Goal: Find contact information: Find contact information

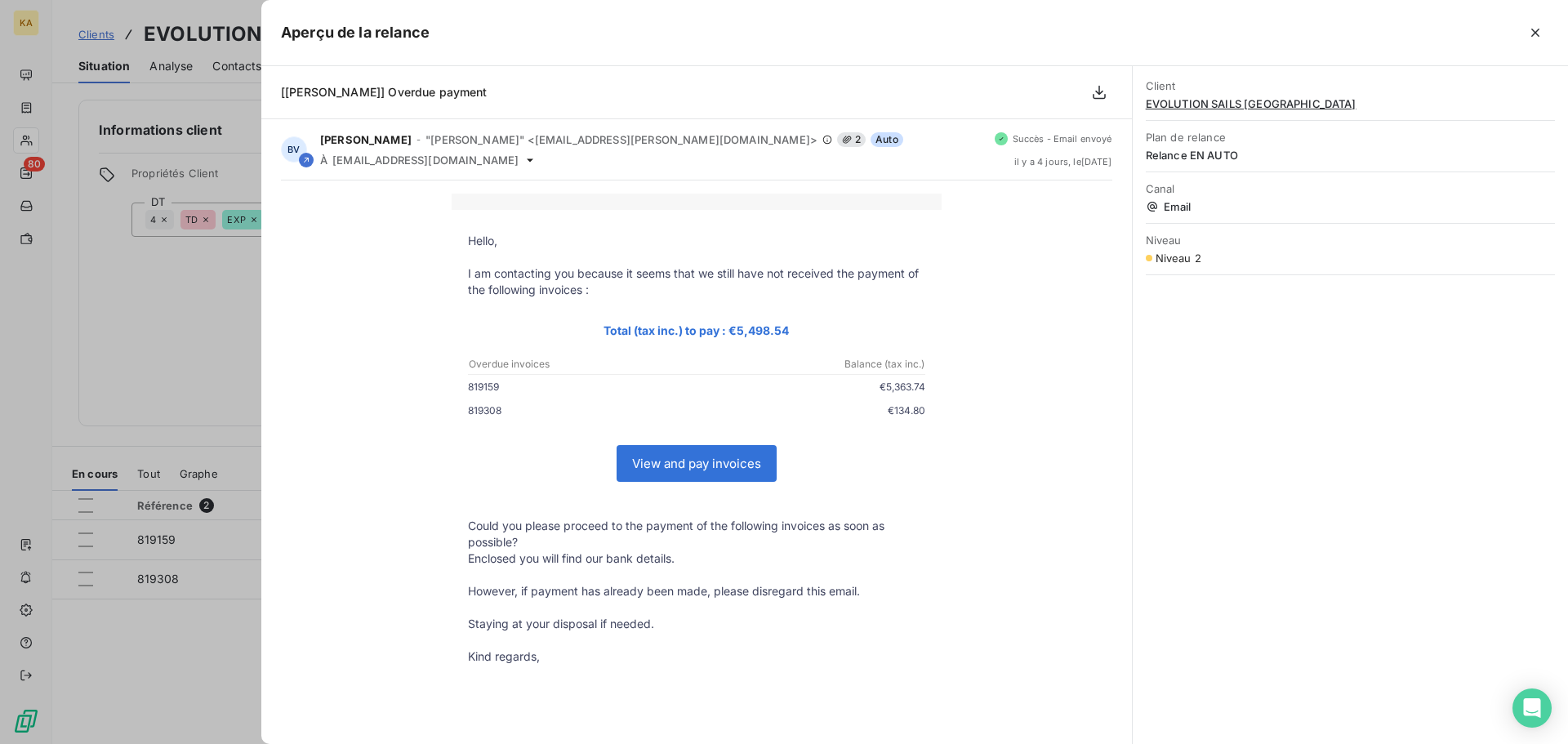
scroll to position [110, 0]
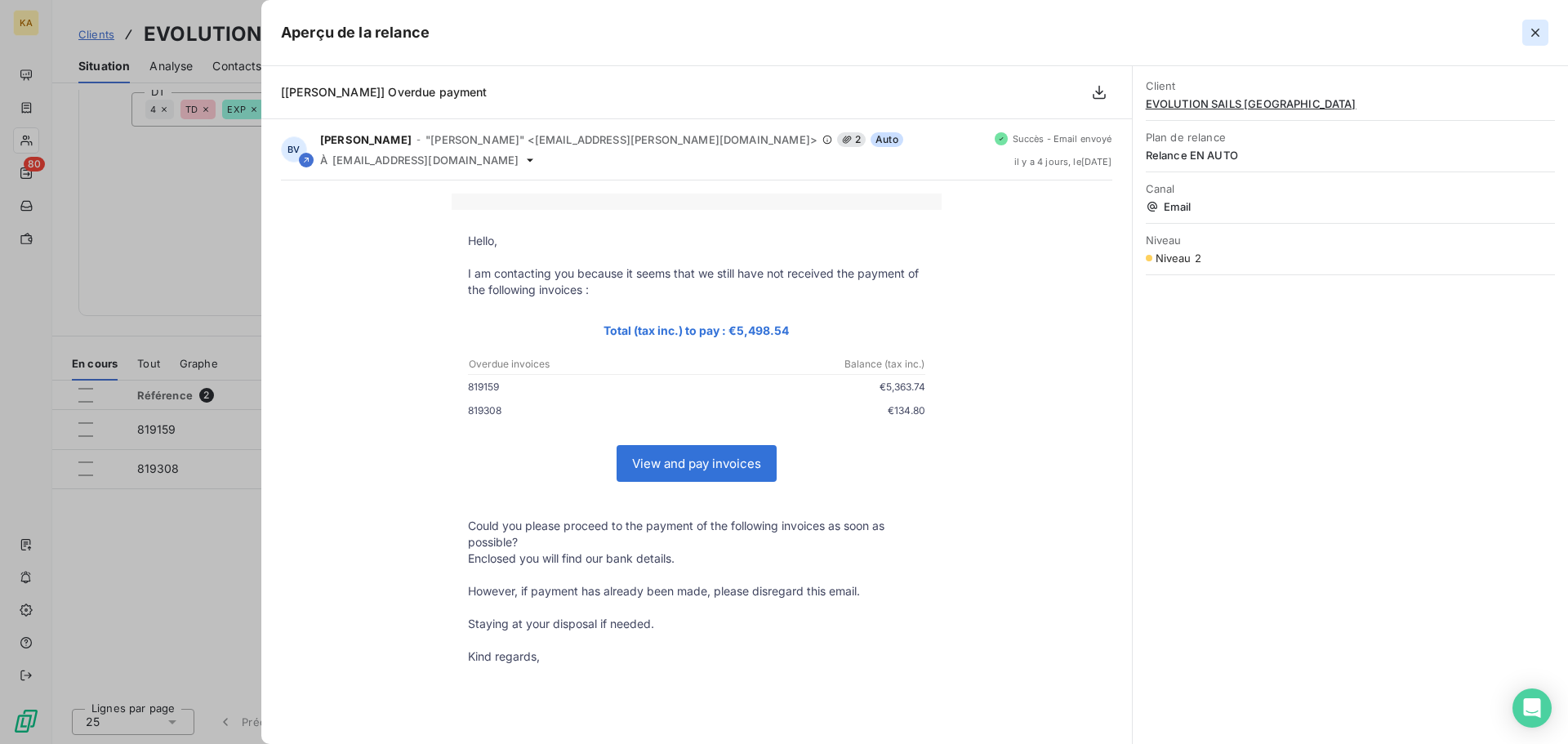
click at [1532, 36] on icon "button" at bounding box center [1535, 33] width 17 height 17
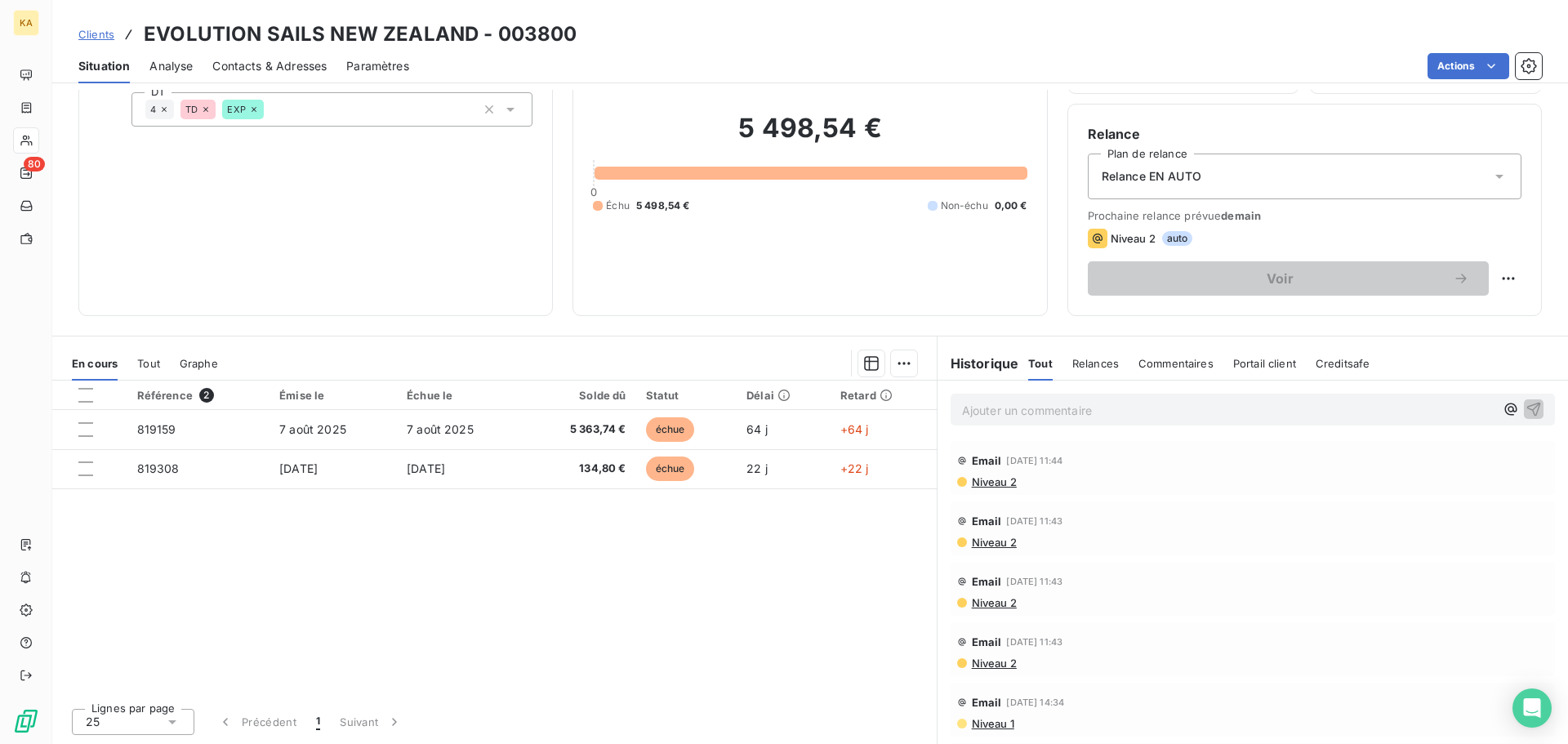
scroll to position [0, 0]
click at [980, 485] on span "Niveau 2" at bounding box center [994, 483] width 47 height 13
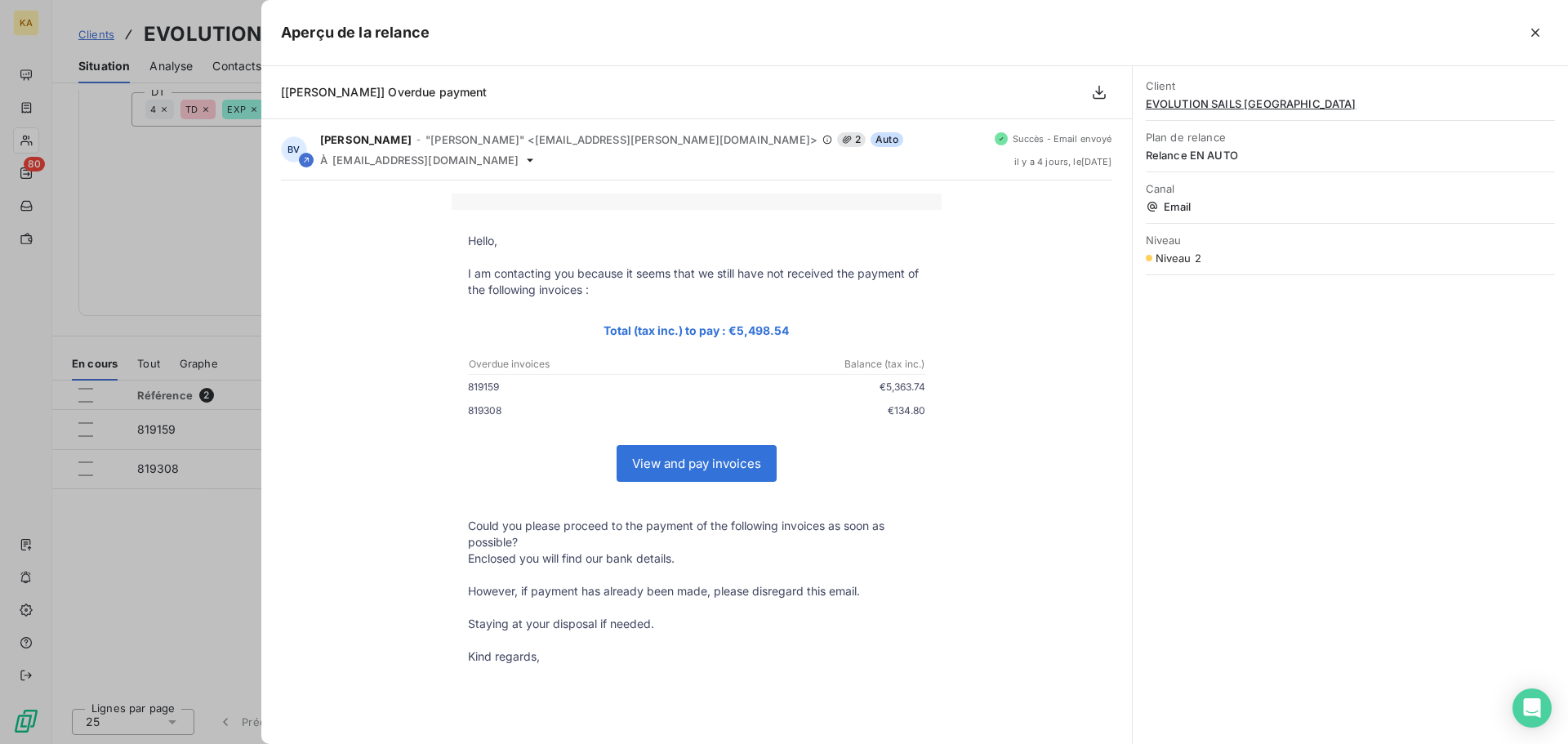
click at [601, 288] on p "I am contacting you because it seems that we still have not received the paymen…" at bounding box center [696, 281] width 457 height 33
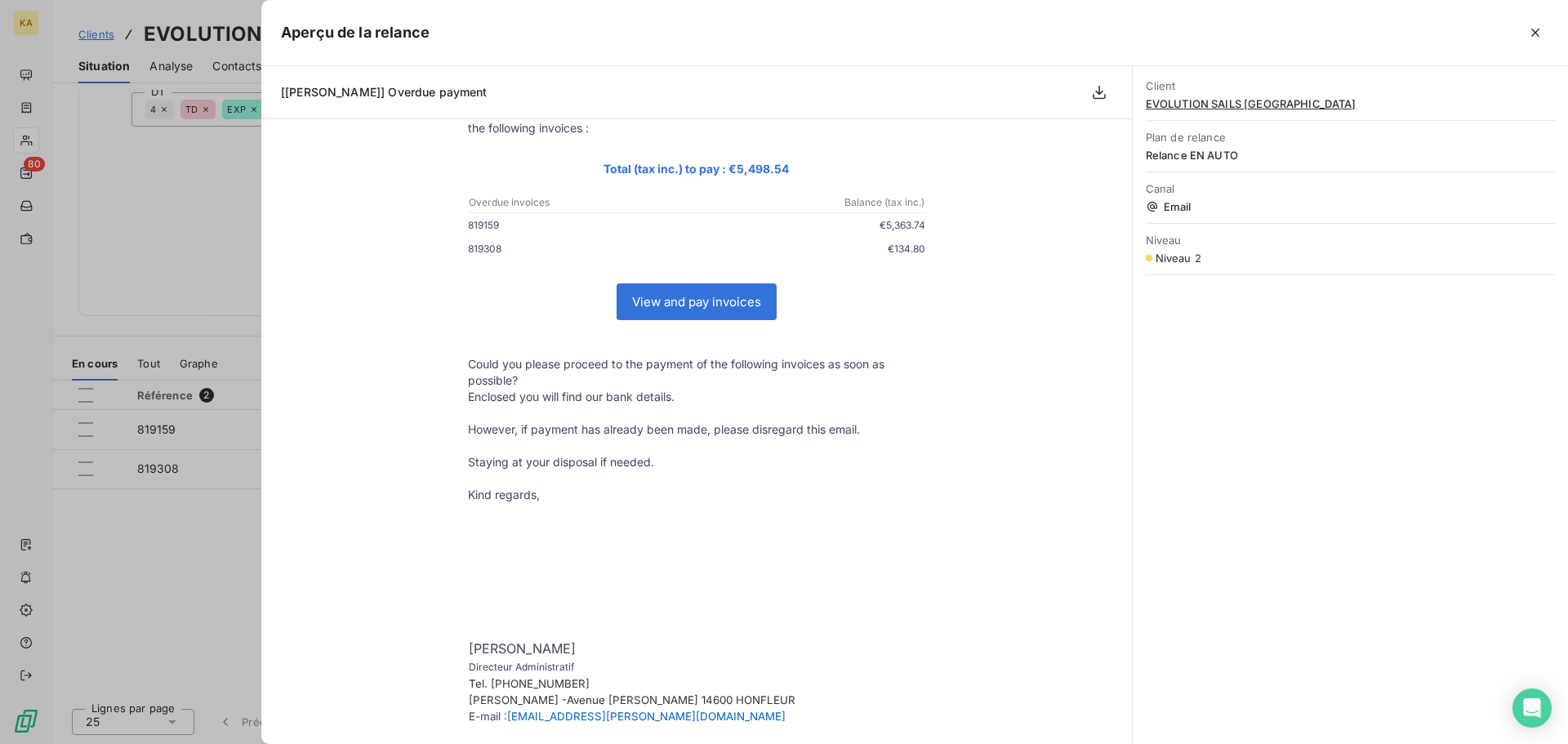
scroll to position [164, 0]
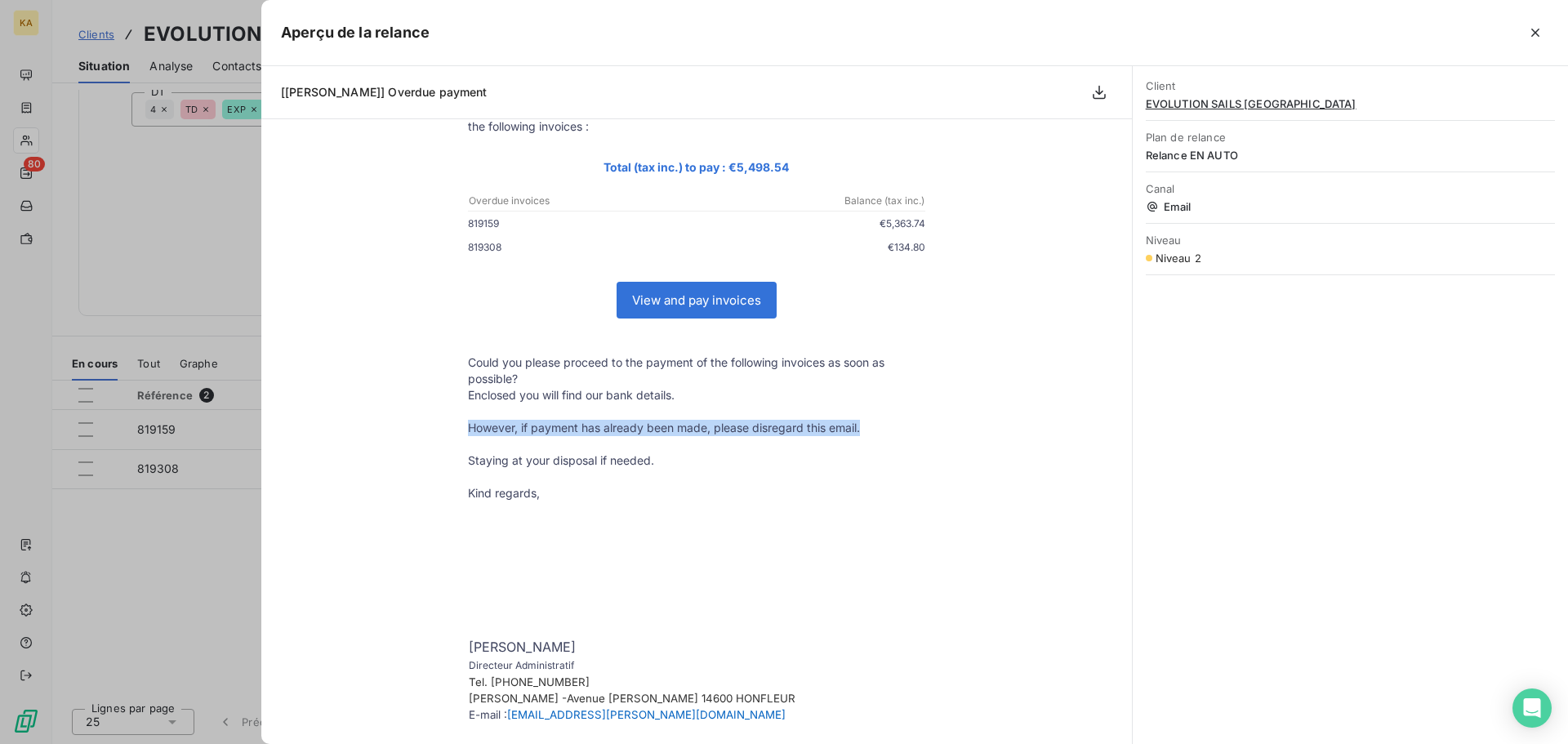
drag, startPoint x: 457, startPoint y: 431, endPoint x: 876, endPoint y: 437, distance: 419.0
click at [876, 437] on td "However, if payment has already been made, please disregard this email." at bounding box center [696, 428] width 490 height 17
copy p "However, if payment has already been made, please disregard this email."
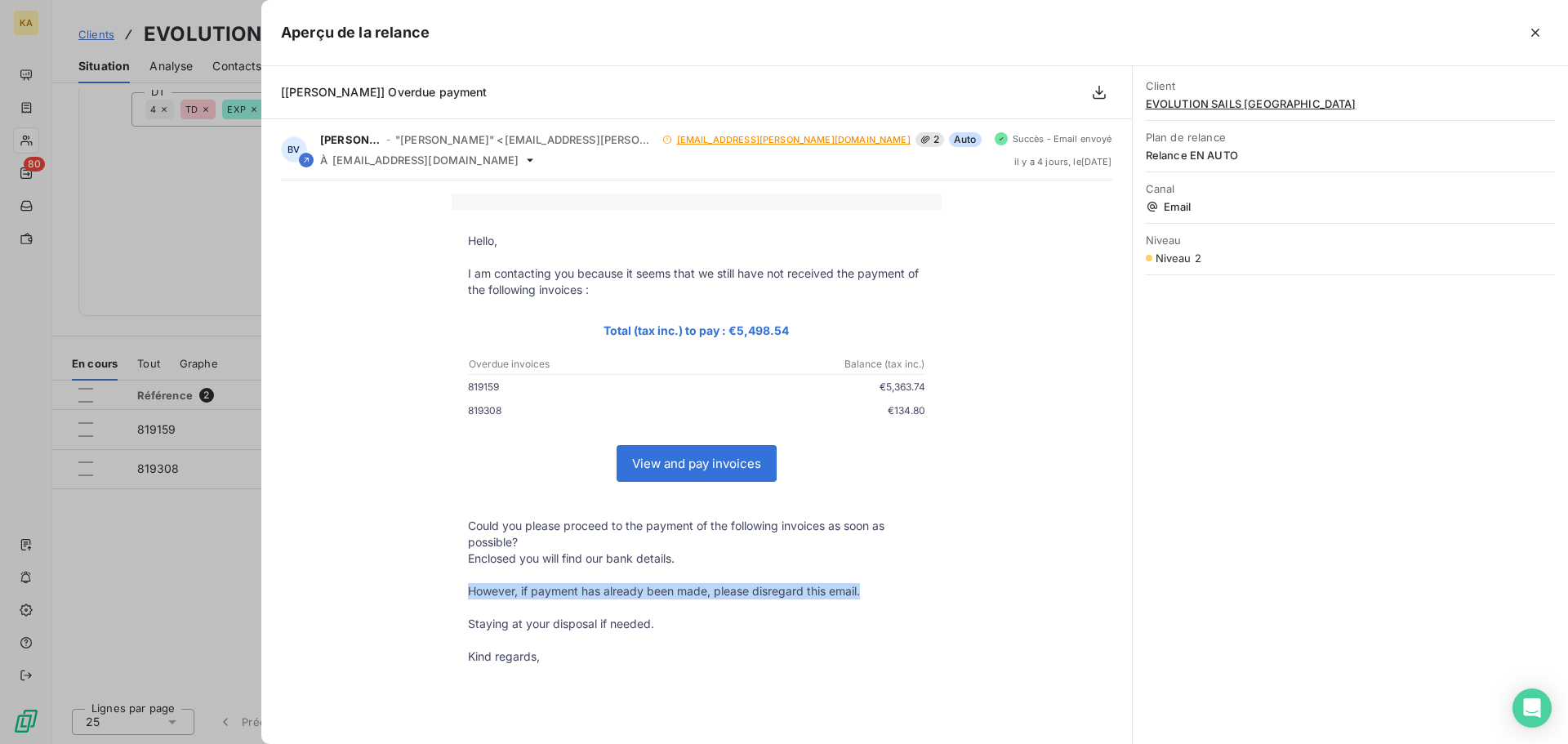
click at [1538, 34] on icon "button" at bounding box center [1535, 33] width 17 height 17
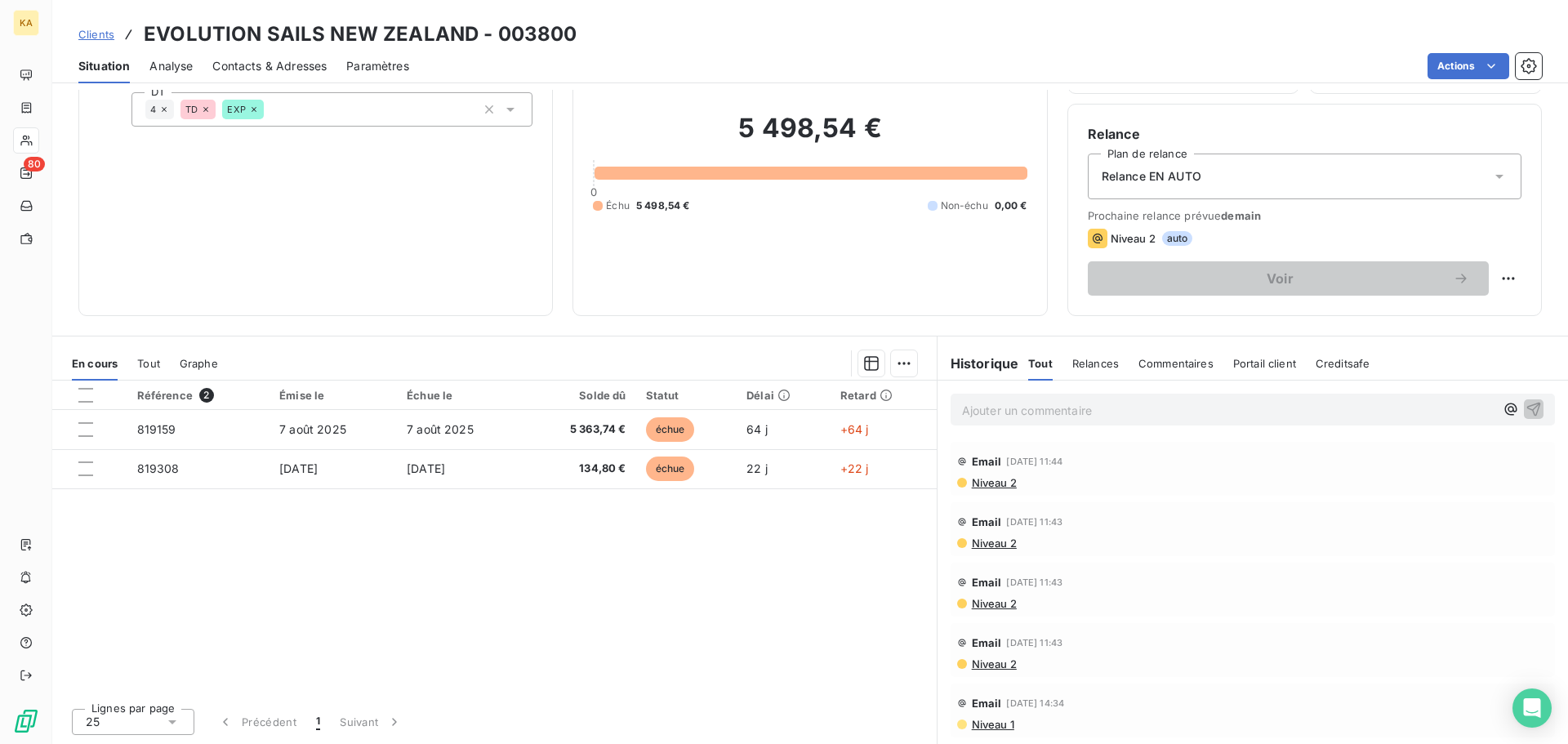
click at [1092, 364] on span "Relances" at bounding box center [1095, 363] width 47 height 13
click at [1078, 411] on p "Ajouter un commentaire ﻿" at bounding box center [1228, 411] width 532 height 20
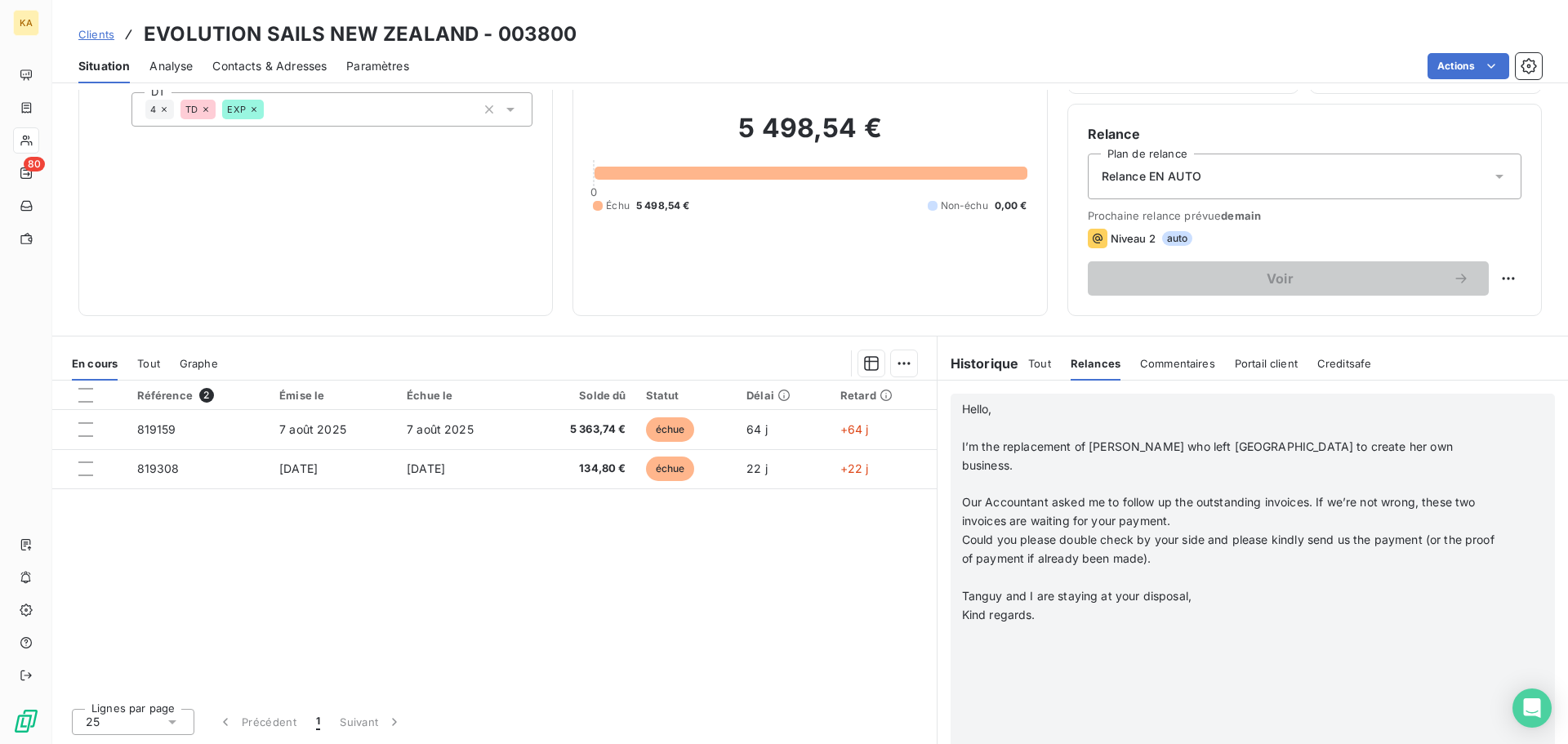
scroll to position [327, 0]
click at [1039, 606] on p "Kind regards." at bounding box center [1231, 615] width 539 height 19
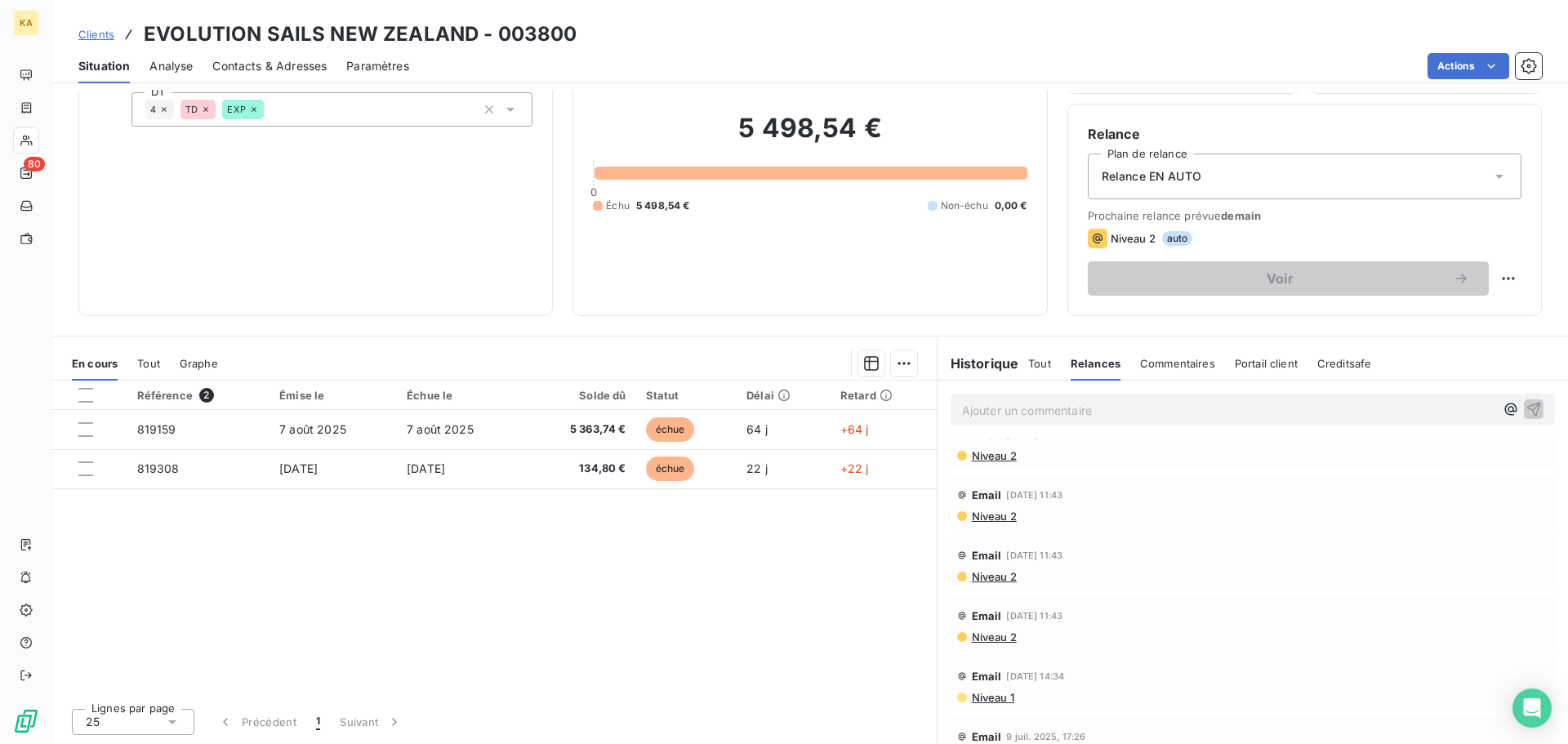
scroll to position [0, 0]
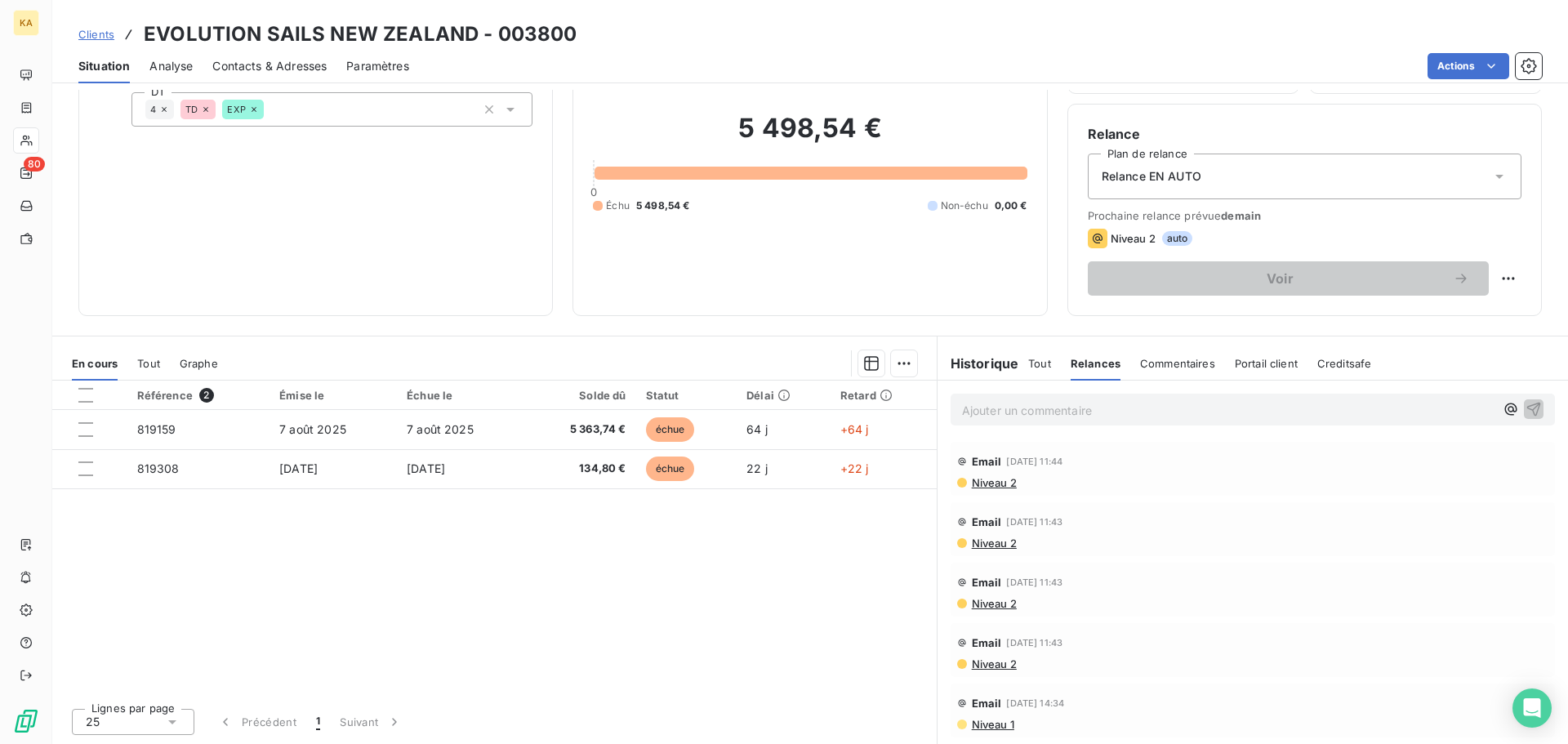
click at [1165, 370] on span "Commentaires" at bounding box center [1177, 363] width 75 height 13
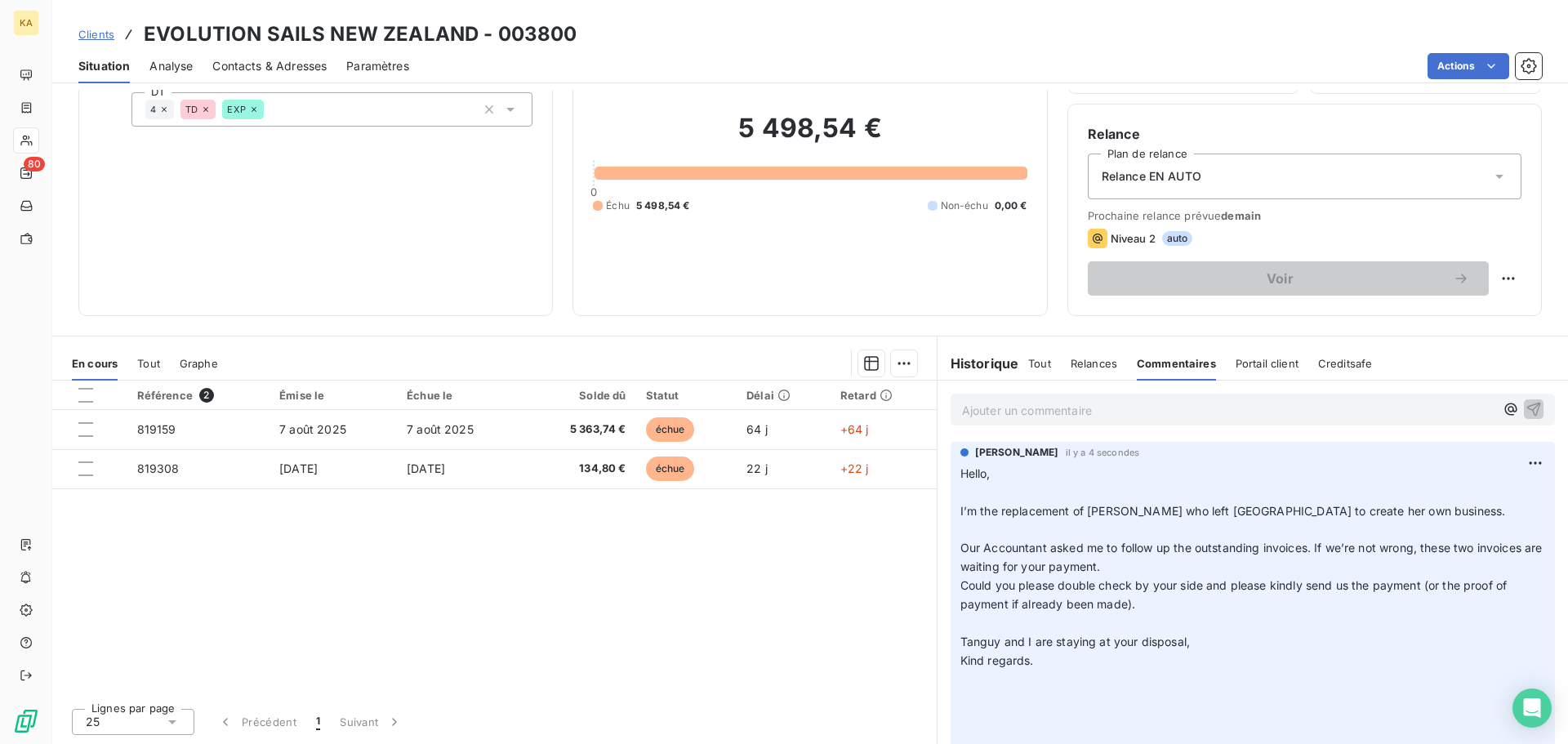
click at [1101, 370] on span "Relances" at bounding box center [1093, 363] width 47 height 13
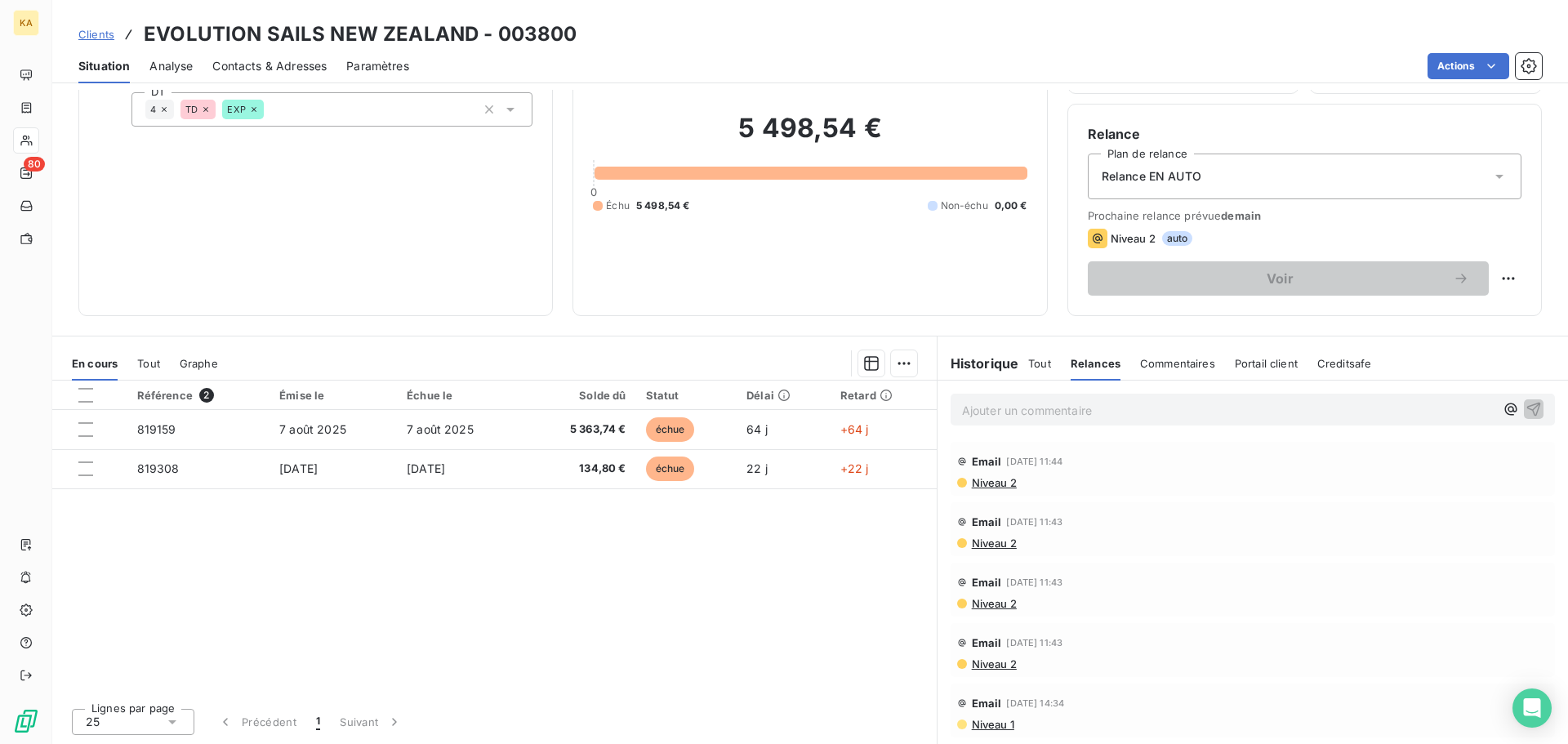
click at [1280, 366] on span "Portail client" at bounding box center [1266, 363] width 63 height 13
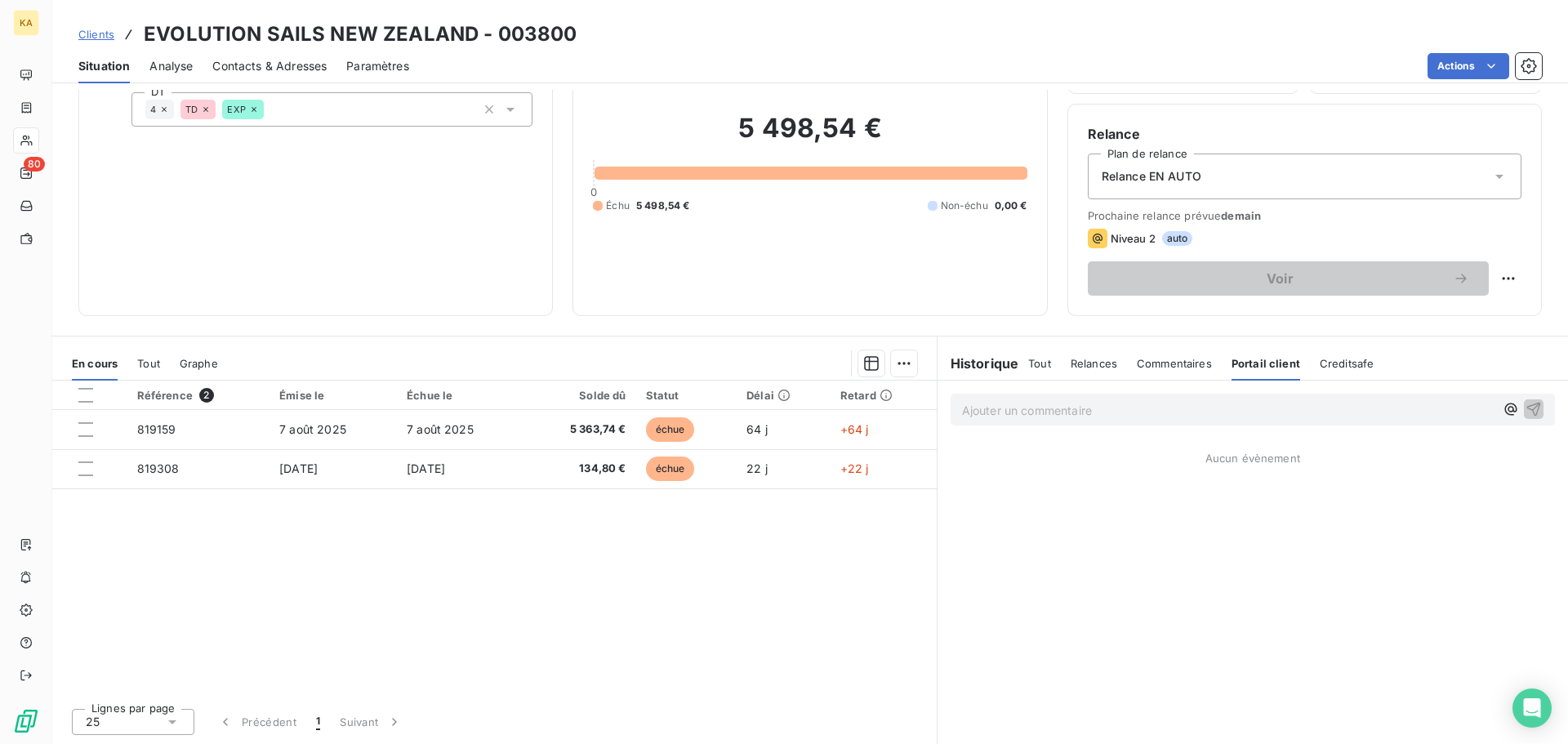
click at [1335, 358] on span "Creditsafe" at bounding box center [1347, 363] width 55 height 13
click at [1085, 362] on span "Relances" at bounding box center [1093, 363] width 47 height 13
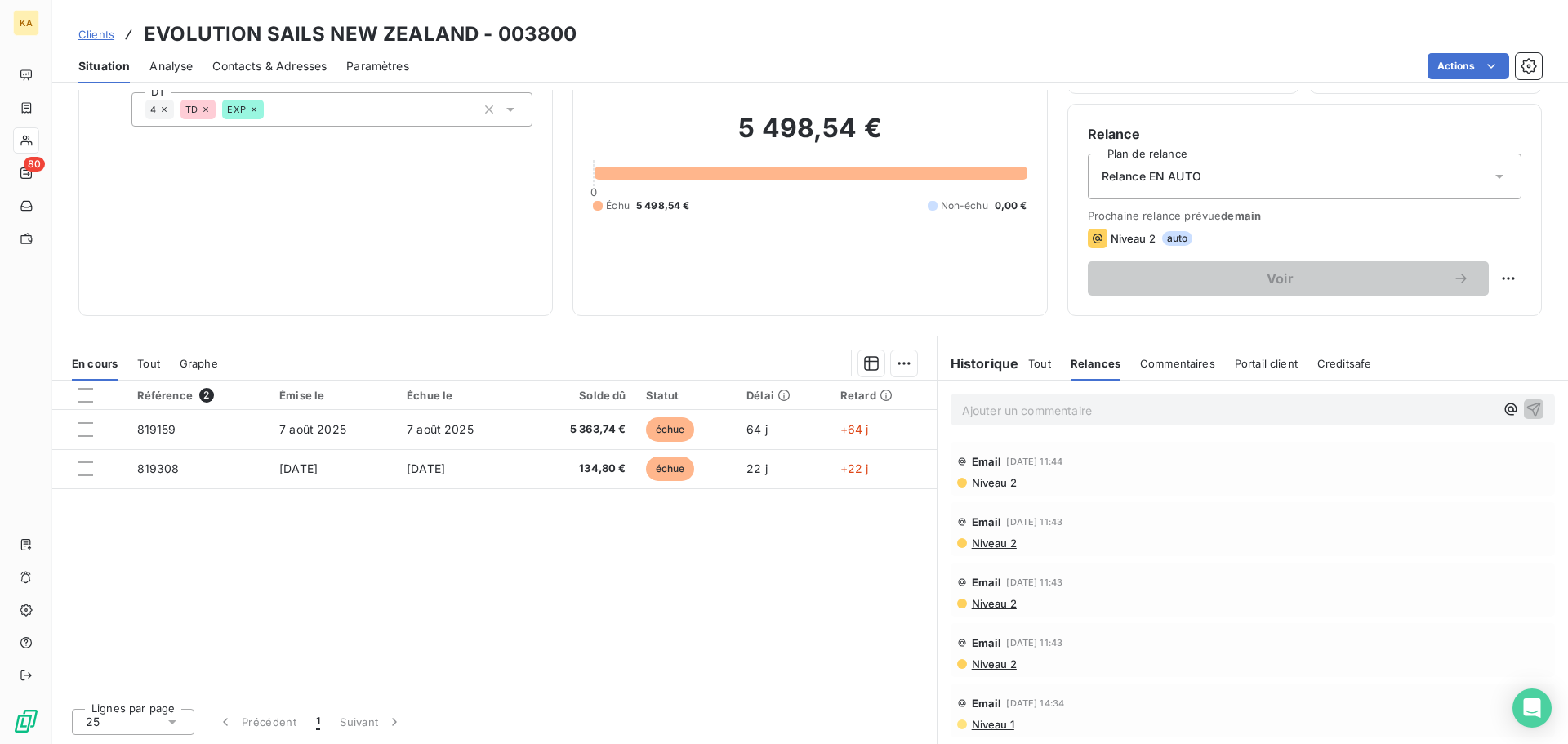
click at [979, 364] on h6 "Historique" at bounding box center [978, 363] width 82 height 20
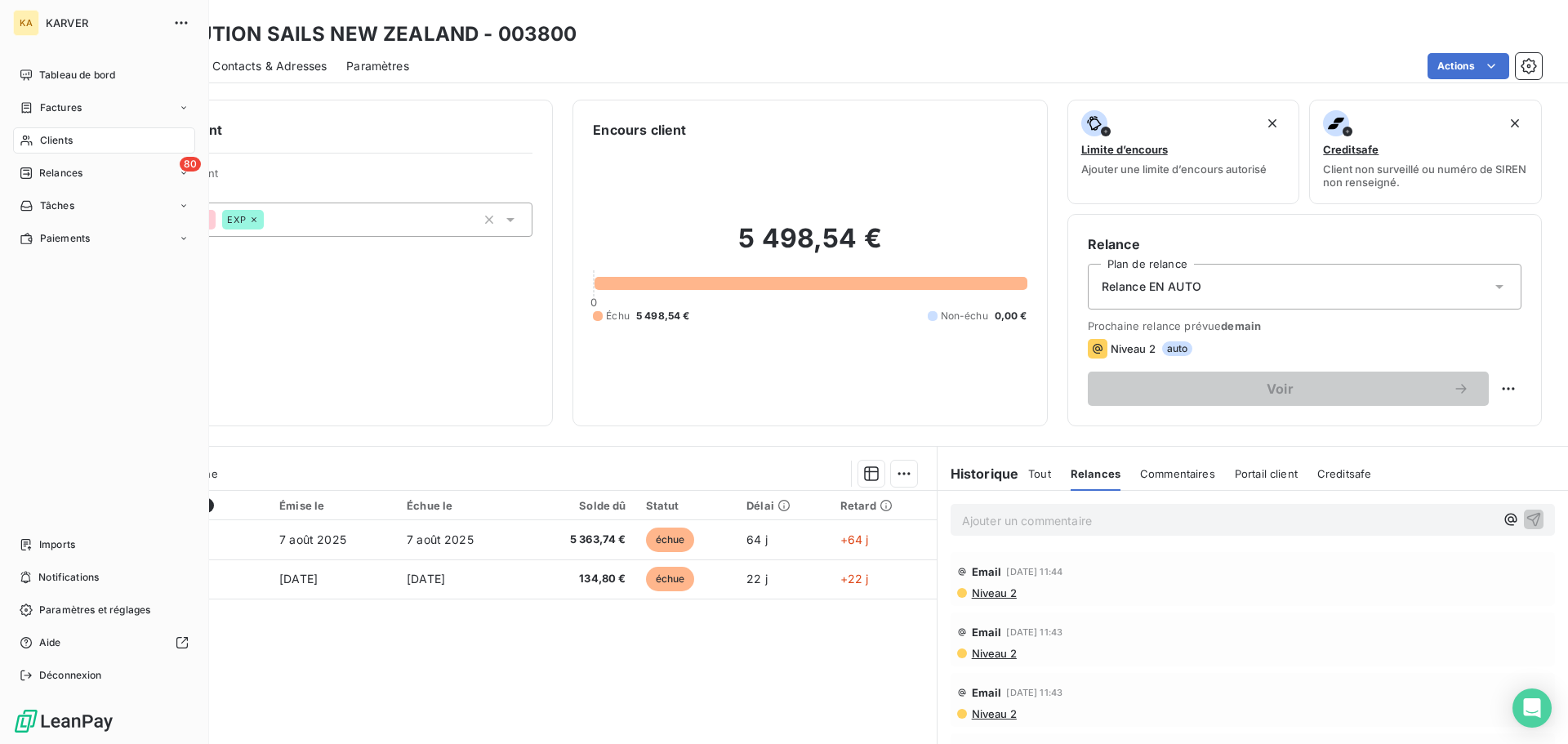
click at [52, 142] on span "Clients" at bounding box center [56, 141] width 33 height 15
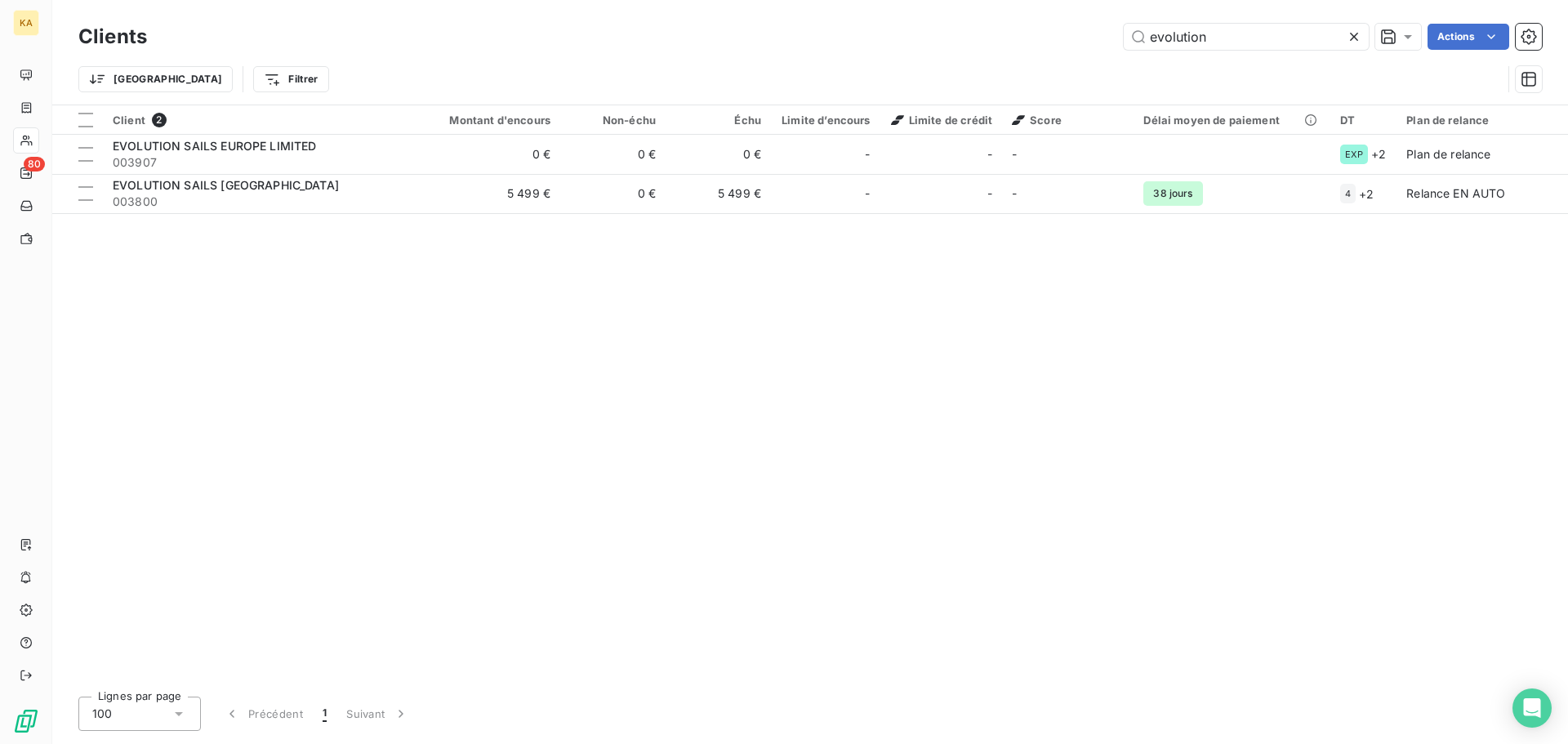
click at [1355, 41] on icon at bounding box center [1354, 37] width 17 height 17
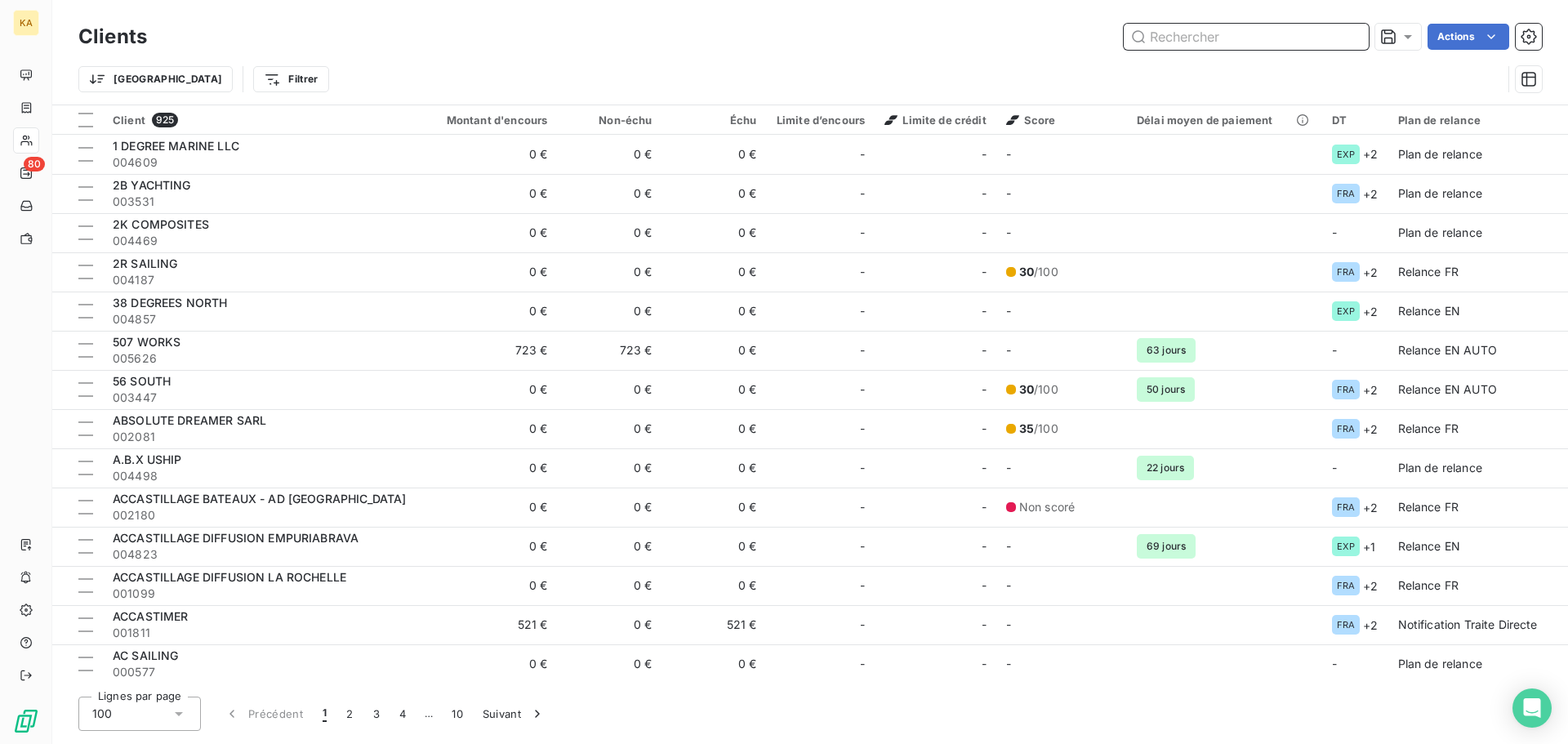
click at [1203, 44] on input "text" at bounding box center [1246, 36] width 245 height 26
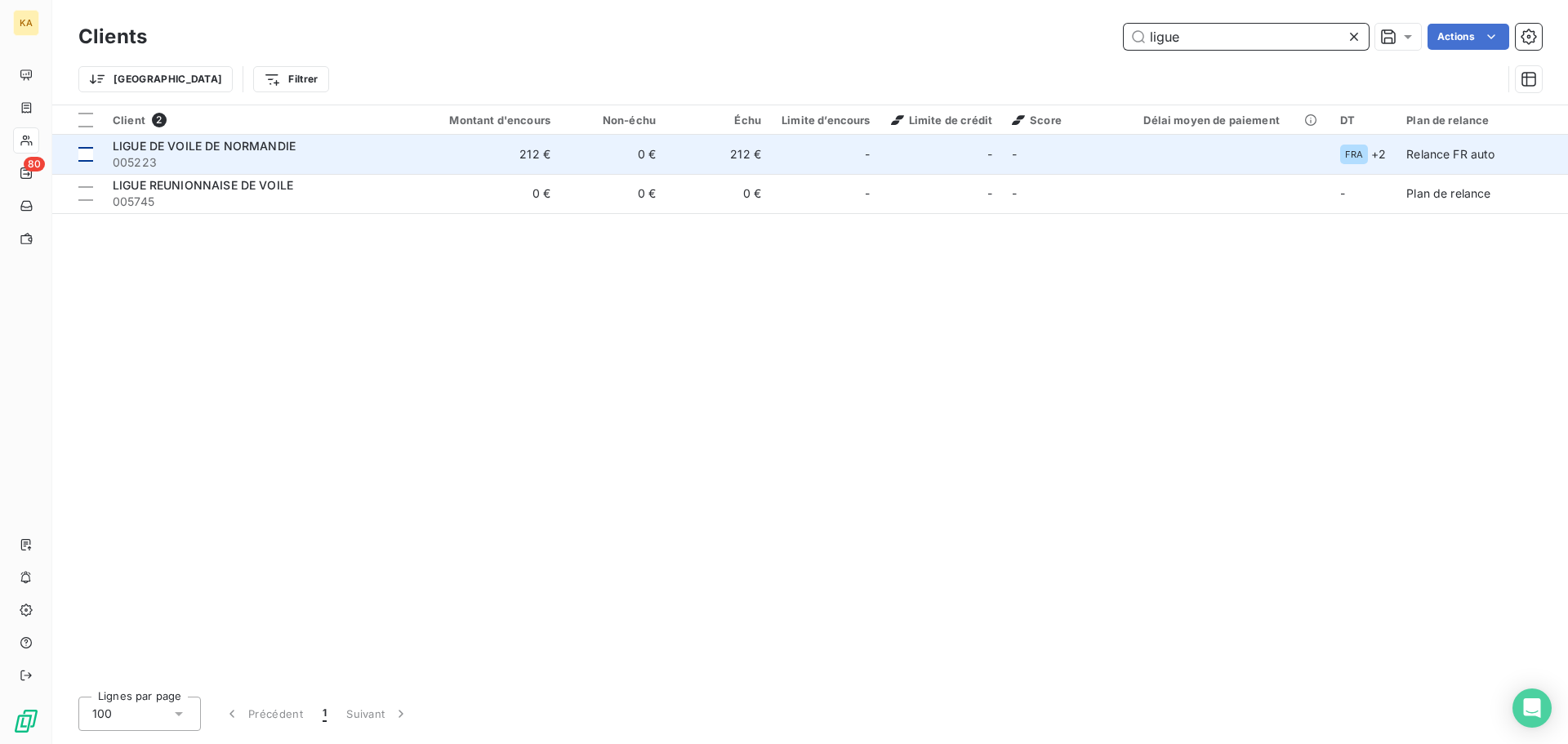
type input "ligue"
click at [92, 159] on div at bounding box center [86, 155] width 15 height 15
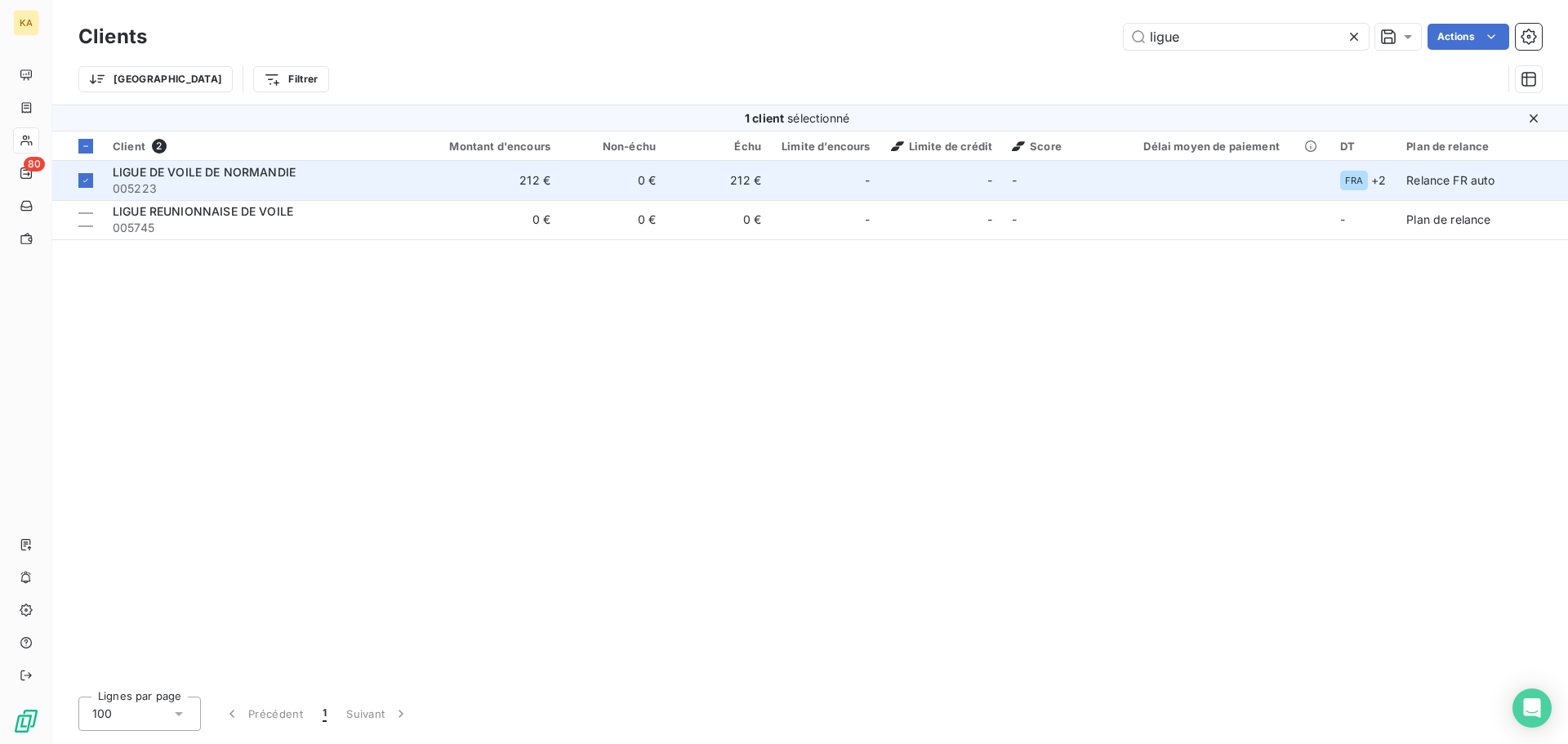
click at [189, 177] on span "LIGUE DE VOILE DE NORMANDIE" at bounding box center [204, 171] width 183 height 14
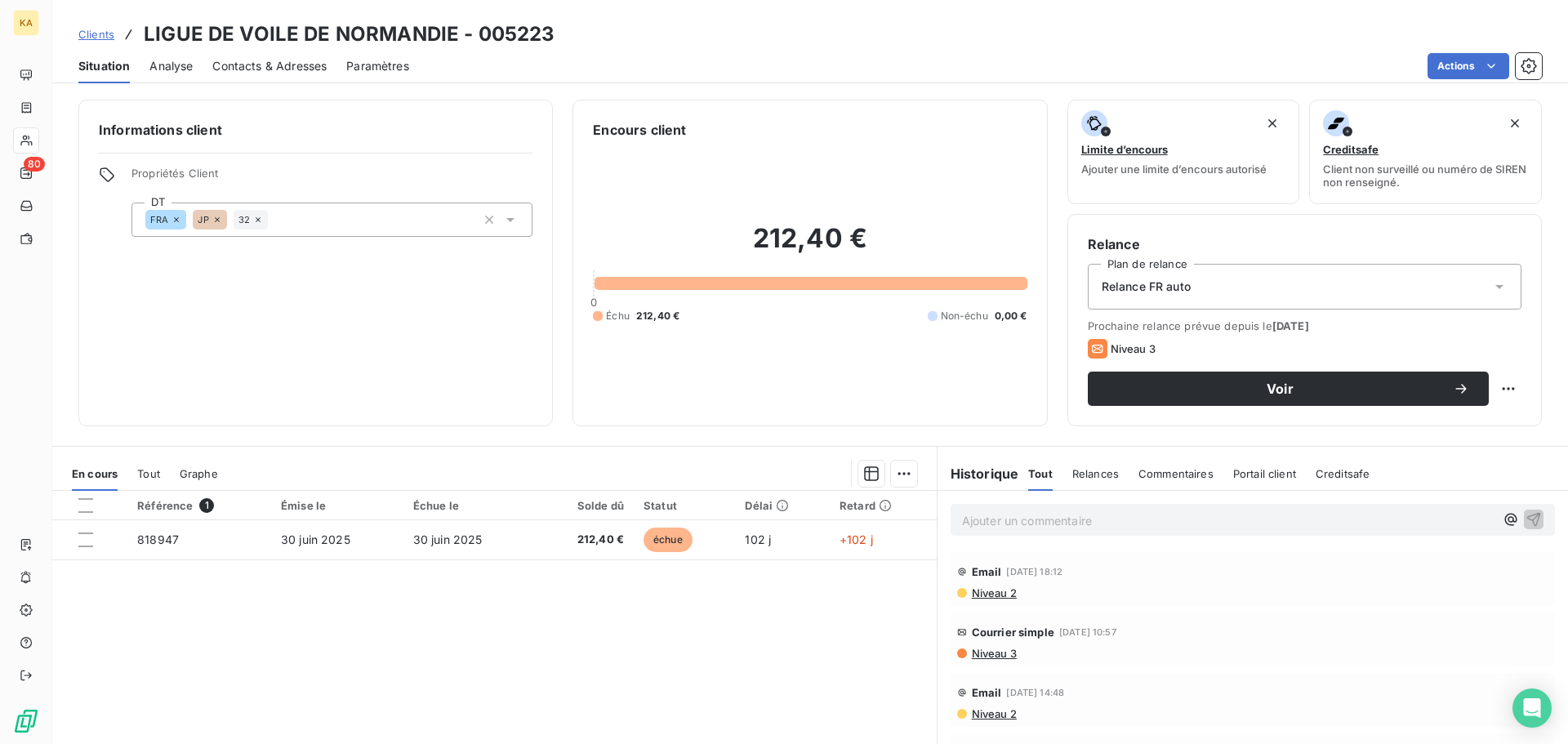
click at [994, 598] on span "Niveau 2" at bounding box center [994, 593] width 47 height 13
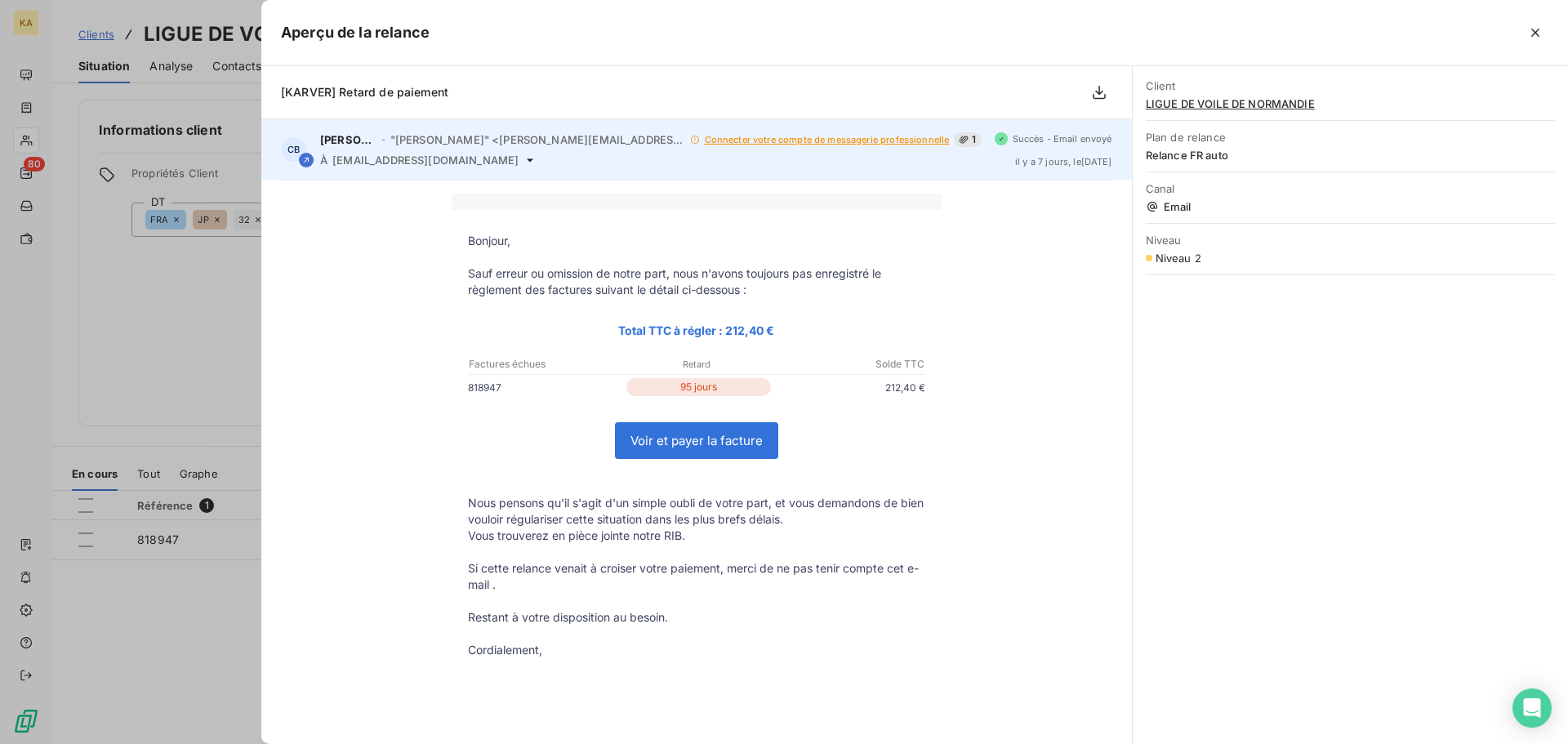
click at [524, 164] on icon at bounding box center [530, 160] width 13 height 13
drag, startPoint x: 456, startPoint y: 163, endPoint x: 330, endPoint y: 171, distance: 126.3
click at [330, 171] on div "CB [PERSON_NAME] - "[PERSON_NAME]" <[PERSON_NAME][EMAIL_ADDRESS][PERSON_NAME][D…" at bounding box center [696, 149] width 870 height 61
copy span "[EMAIL_ADDRESS][DOMAIN_NAME]"
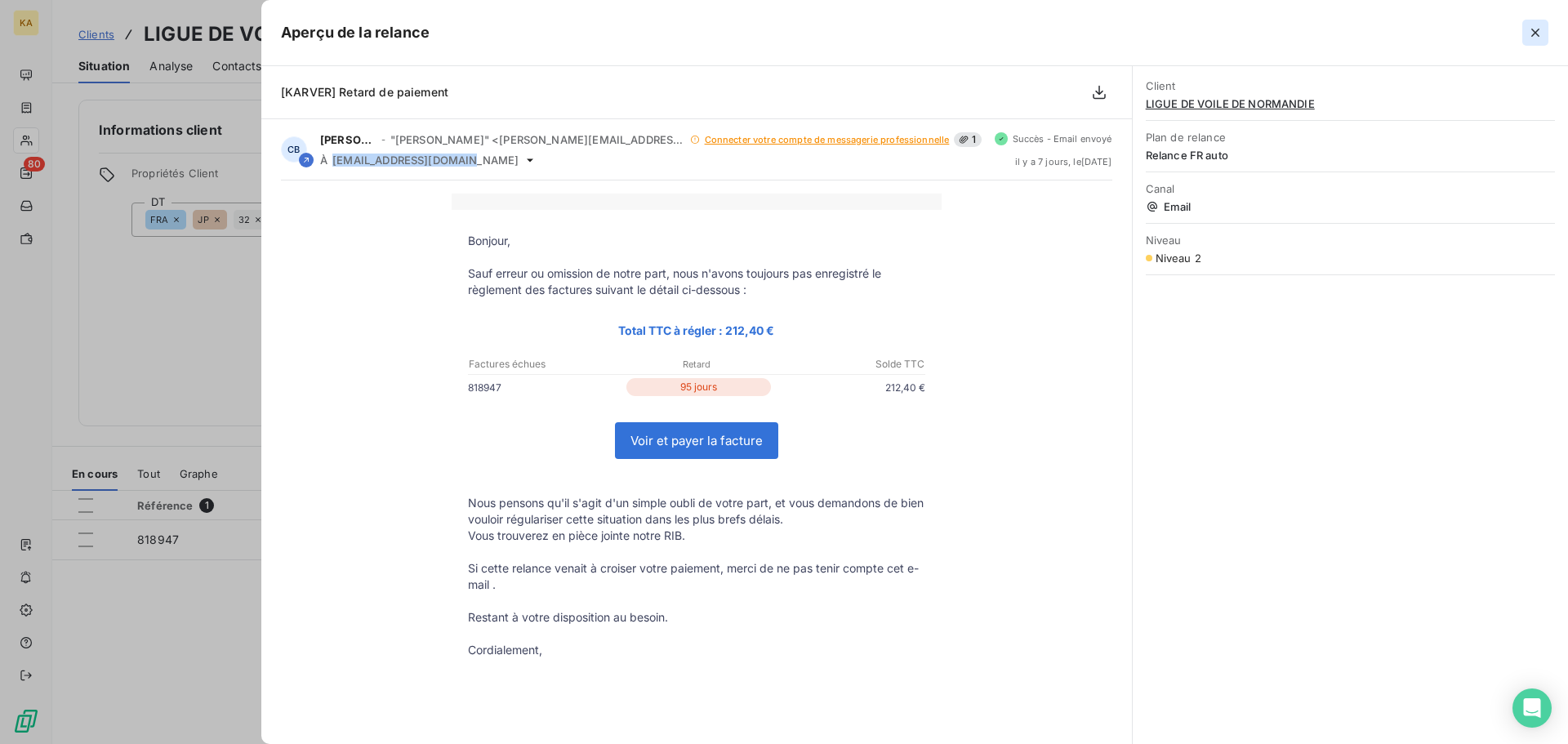
click at [1540, 32] on icon "button" at bounding box center [1535, 33] width 17 height 17
